Goal: Task Accomplishment & Management: Use online tool/utility

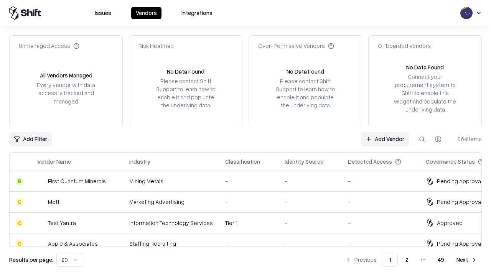
click at [384, 139] on link "Add Vendor" at bounding box center [385, 139] width 48 height 14
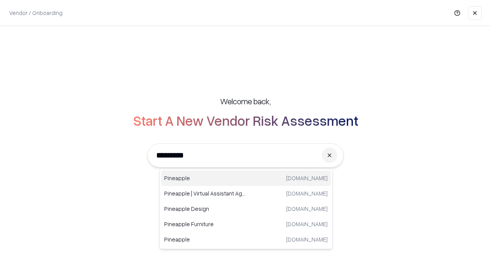
click at [246, 178] on div "Pineapple [DOMAIN_NAME]" at bounding box center [245, 178] width 169 height 15
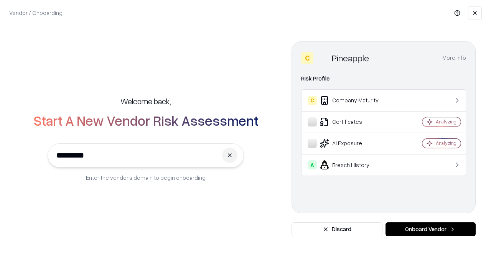
type input "*********"
click at [430, 229] on button "Onboard Vendor" at bounding box center [430, 229] width 90 height 14
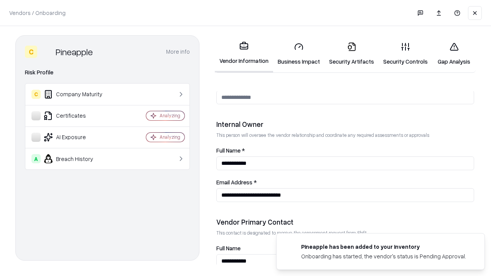
scroll to position [397, 0]
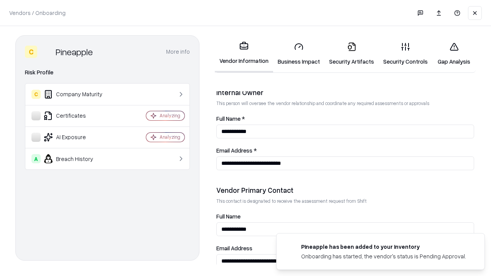
click at [299, 54] on link "Business Impact" at bounding box center [298, 54] width 51 height 36
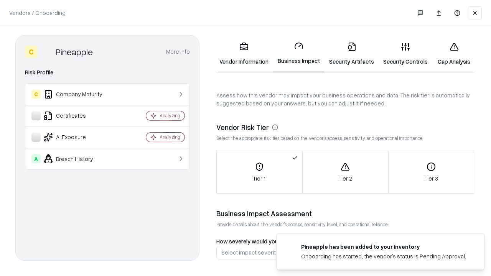
click at [351, 54] on link "Security Artifacts" at bounding box center [351, 54] width 54 height 36
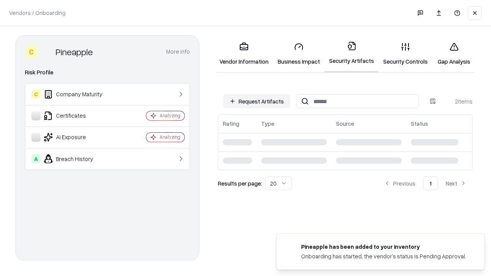
click at [256, 101] on button "Request Artifacts" at bounding box center [256, 101] width 67 height 14
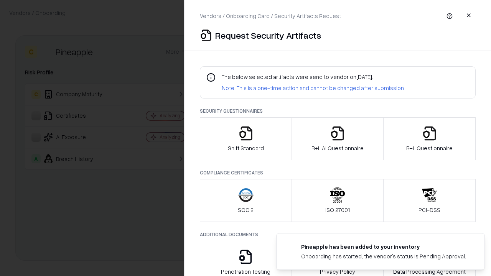
click at [245, 139] on icon "button" at bounding box center [245, 133] width 15 height 15
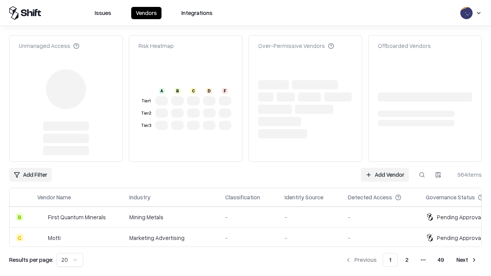
click at [384, 168] on link "Add Vendor" at bounding box center [385, 175] width 48 height 14
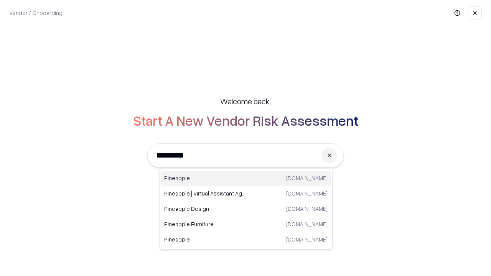
click at [246, 178] on div "Pineapple [DOMAIN_NAME]" at bounding box center [245, 178] width 169 height 15
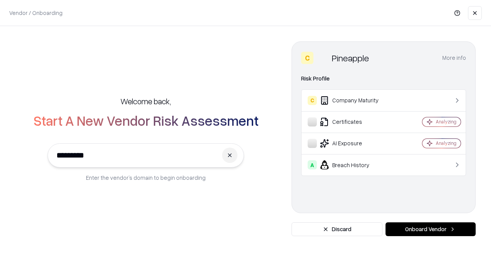
type input "*********"
click at [430, 229] on button "Onboard Vendor" at bounding box center [430, 229] width 90 height 14
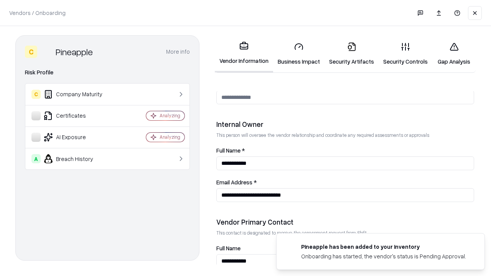
scroll to position [397, 0]
